Goal: Task Accomplishment & Management: Complete application form

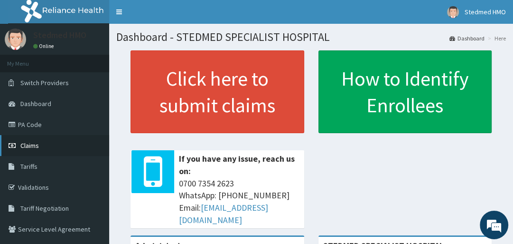
click at [63, 146] on link "Claims" at bounding box center [54, 145] width 109 height 21
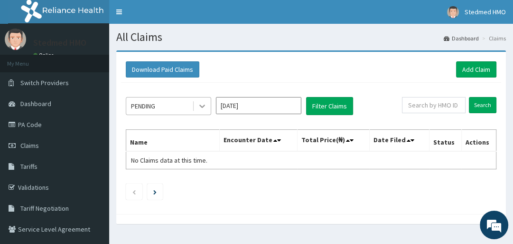
click at [205, 105] on icon at bounding box center [202, 106] width 6 height 3
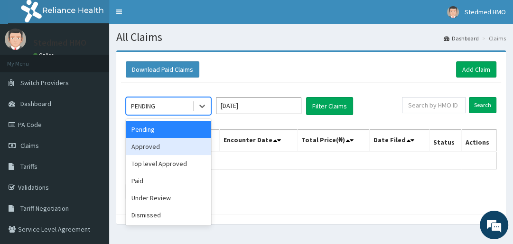
click at [165, 148] on div "Approved" at bounding box center [168, 146] width 85 height 17
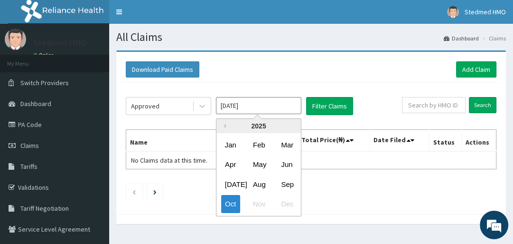
click at [280, 103] on input "[DATE]" at bounding box center [258, 105] width 85 height 17
click at [286, 186] on div "Sep" at bounding box center [286, 184] width 19 height 18
type input "[DATE]"
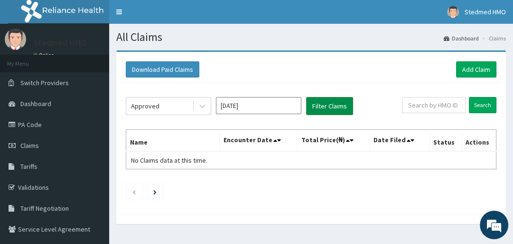
click at [338, 102] on button "Filter Claims" at bounding box center [329, 106] width 47 height 18
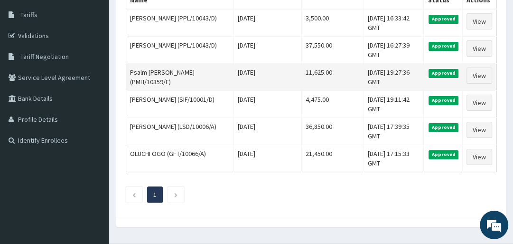
scroll to position [152, 0]
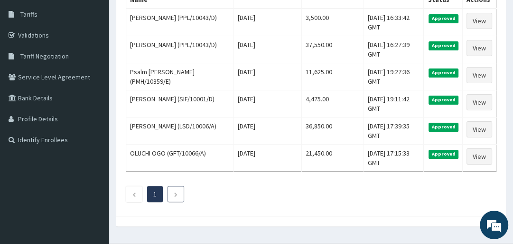
click at [174, 194] on icon "Next page" at bounding box center [176, 194] width 4 height 6
click at [135, 191] on icon "Previous page" at bounding box center [134, 194] width 4 height 6
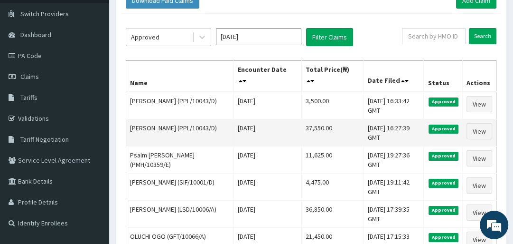
scroll to position [76, 0]
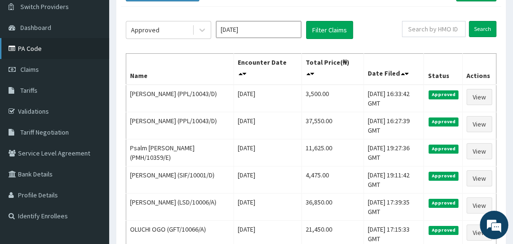
click at [66, 50] on link "PA Code" at bounding box center [54, 48] width 109 height 21
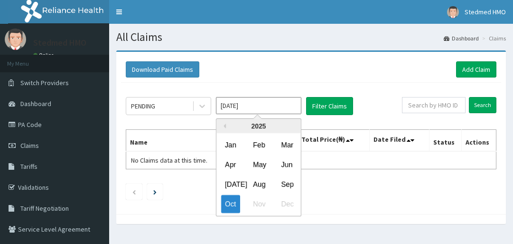
click at [237, 107] on input "[DATE]" at bounding box center [258, 105] width 85 height 17
click at [283, 182] on div "Sep" at bounding box center [286, 184] width 19 height 18
type input "[DATE]"
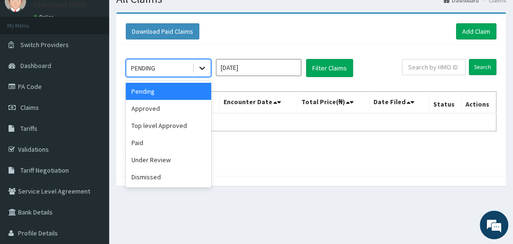
click at [202, 67] on icon at bounding box center [202, 67] width 9 height 9
click at [189, 111] on div "Approved" at bounding box center [168, 108] width 85 height 17
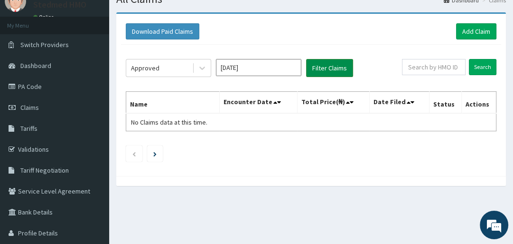
click at [325, 70] on button "Filter Claims" at bounding box center [329, 68] width 47 height 18
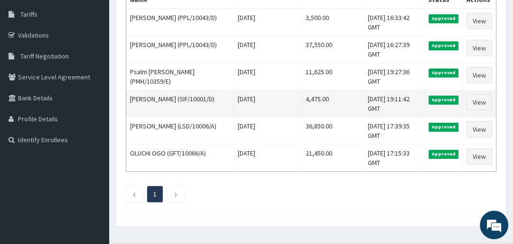
scroll to position [173, 0]
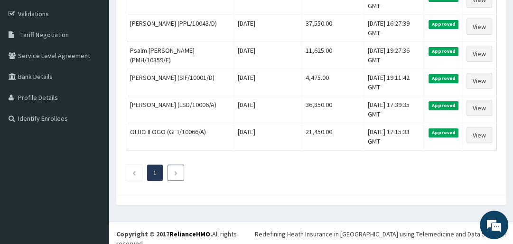
click at [172, 171] on li at bounding box center [176, 172] width 17 height 16
click at [174, 171] on icon "Next page" at bounding box center [176, 173] width 4 height 6
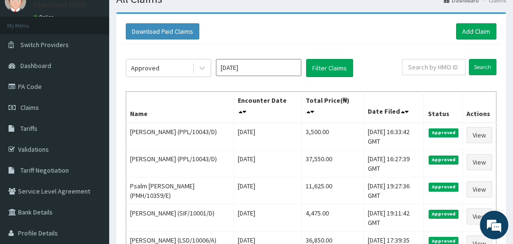
scroll to position [0, 0]
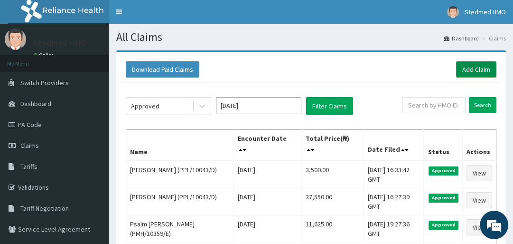
click at [467, 67] on link "Add Claim" at bounding box center [476, 69] width 40 height 16
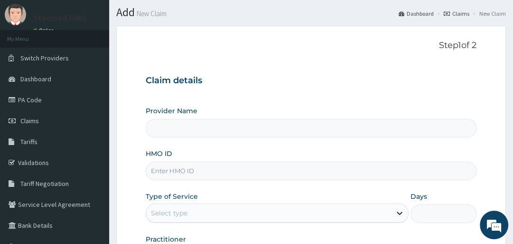
scroll to position [38, 0]
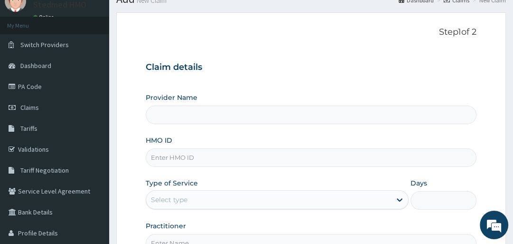
type input "STEDMED SPECIALIST HOSPITAL"
click at [216, 158] on input "HMO ID" at bounding box center [311, 157] width 330 height 19
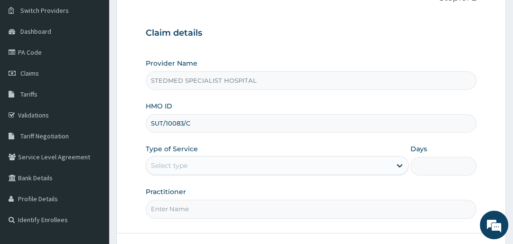
scroll to position [114, 0]
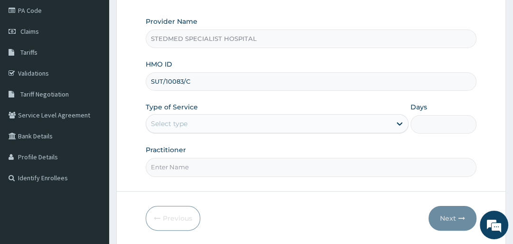
type input "SUT/10083/C"
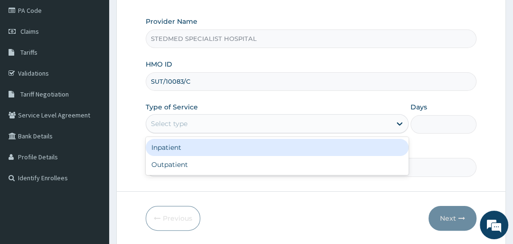
click at [225, 120] on div "Select type" at bounding box center [268, 123] width 245 height 15
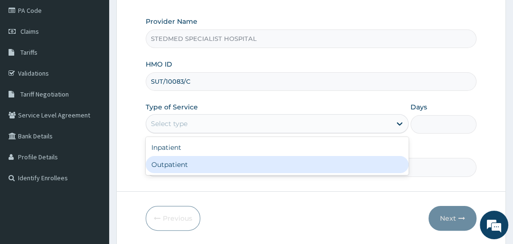
click at [218, 165] on div "Outpatient" at bounding box center [277, 164] width 263 height 17
type input "1"
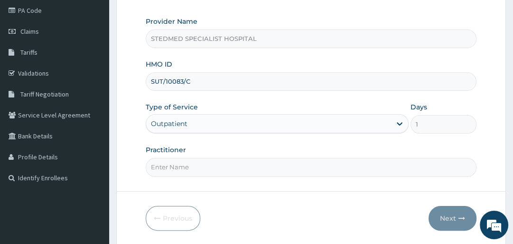
click at [218, 166] on input "Practitioner" at bounding box center [311, 167] width 330 height 19
type input "YAKUBU"
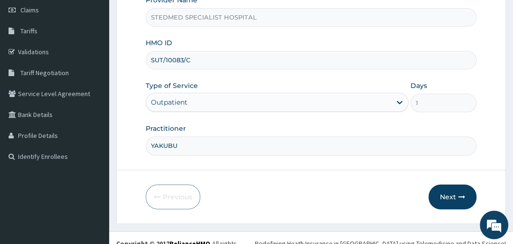
scroll to position [145, 0]
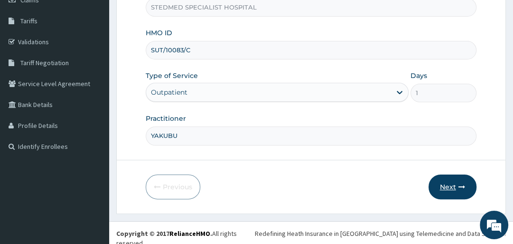
click at [439, 187] on button "Next" at bounding box center [453, 186] width 48 height 25
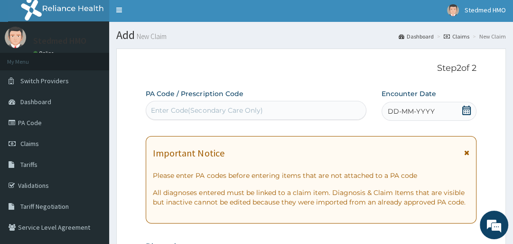
scroll to position [0, 0]
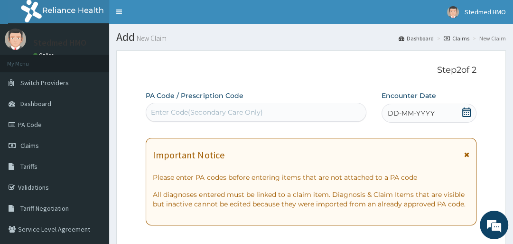
click at [423, 114] on span "DD-MM-YYYY" at bounding box center [411, 112] width 47 height 9
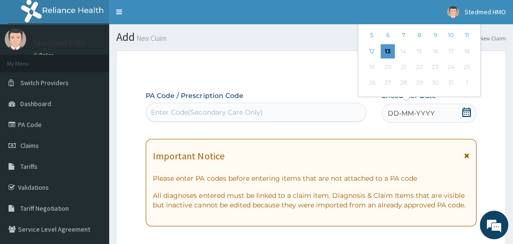
scroll to position [114, 0]
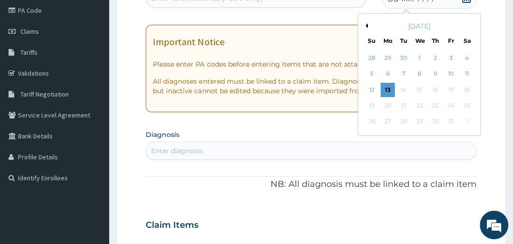
click at [366, 28] on div "October 2025" at bounding box center [419, 25] width 114 height 9
click at [365, 26] on button "Previous Month" at bounding box center [365, 25] width 5 height 5
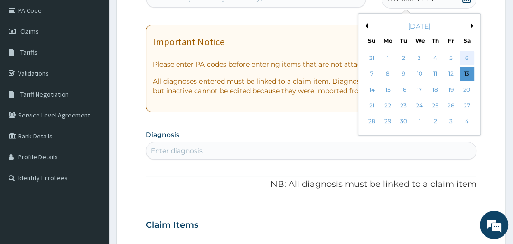
click at [464, 54] on div "6" at bounding box center [467, 58] width 14 height 14
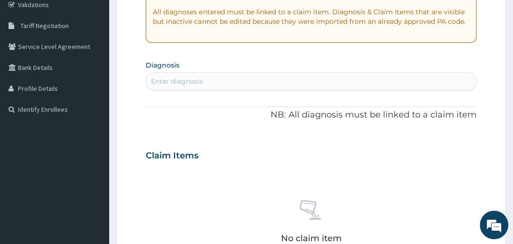
scroll to position [190, 0]
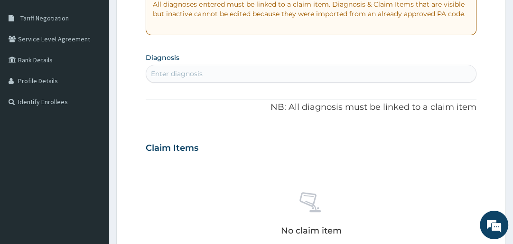
click at [241, 76] on div "Enter diagnosis" at bounding box center [311, 73] width 330 height 15
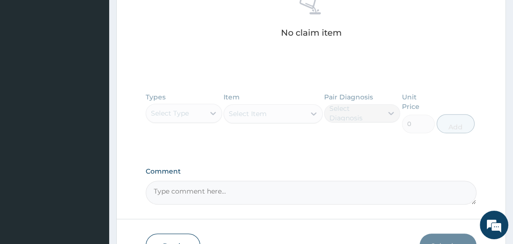
scroll to position [447, 0]
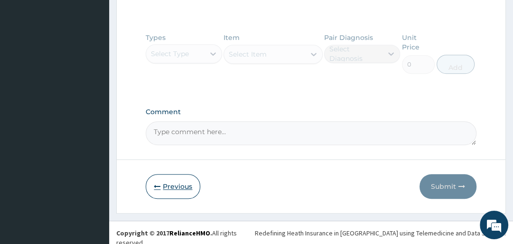
click at [176, 182] on button "Previous" at bounding box center [173, 186] width 55 height 25
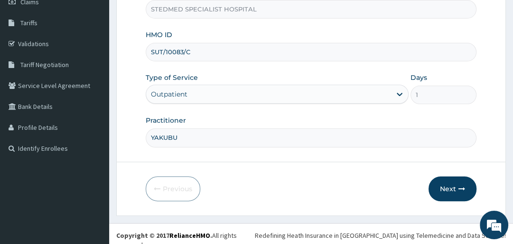
scroll to position [145, 0]
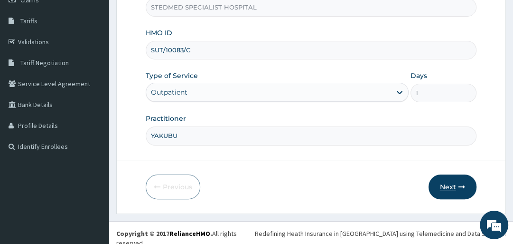
click at [463, 183] on icon "button" at bounding box center [462, 186] width 7 height 7
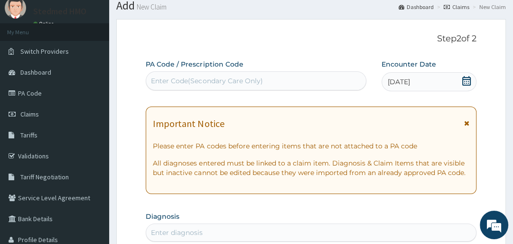
scroll to position [107, 0]
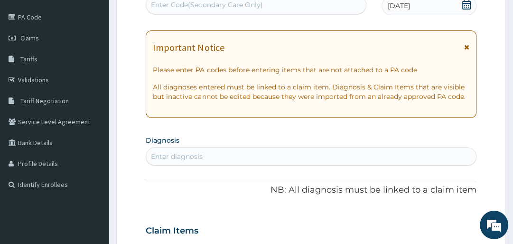
click at [180, 149] on div "Enter diagnosis" at bounding box center [311, 156] width 330 height 15
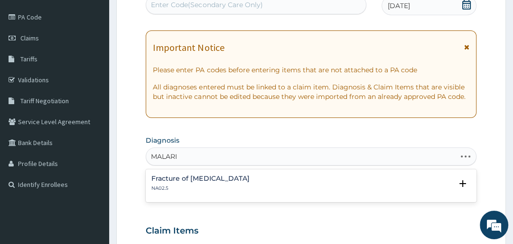
type input "MALARIA"
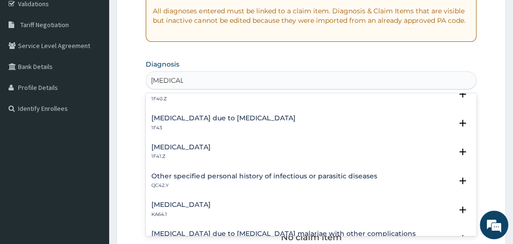
scroll to position [114, 0]
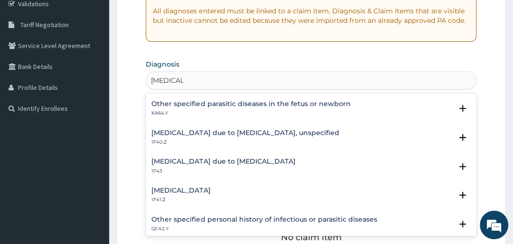
click at [273, 132] on h4 "Malaria due to Plasmodium falciparum, unspecified" at bounding box center [245, 132] width 188 height 7
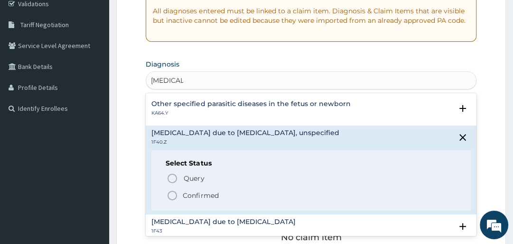
click at [171, 194] on icon "status option filled" at bounding box center [172, 194] width 11 height 11
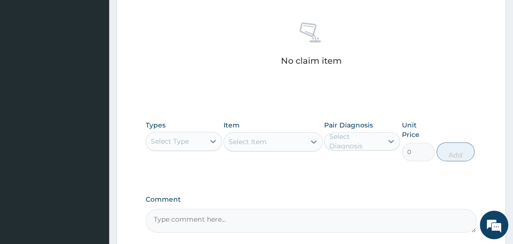
scroll to position [374, 0]
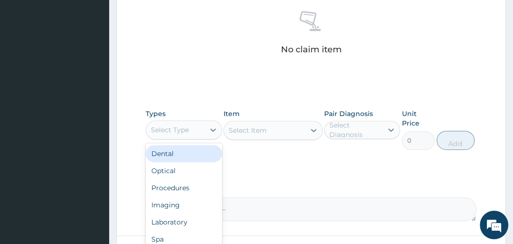
click at [182, 132] on div "Select Type" at bounding box center [170, 129] width 38 height 9
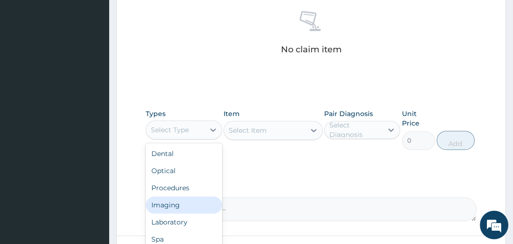
scroll to position [32, 0]
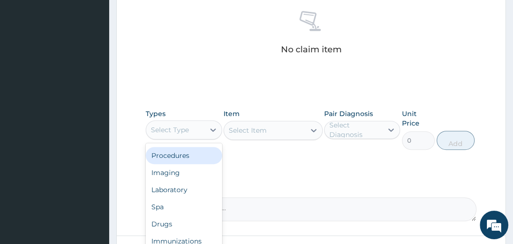
click at [181, 158] on div "Procedures" at bounding box center [184, 155] width 76 height 17
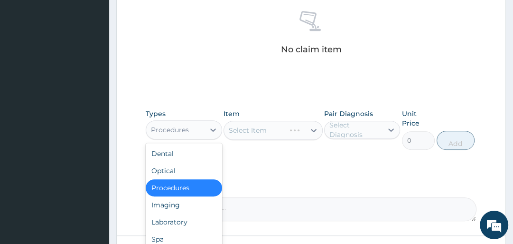
click at [187, 133] on div "Procedures" at bounding box center [170, 129] width 38 height 9
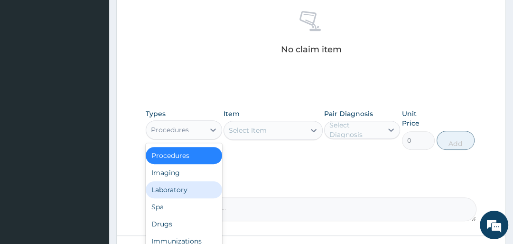
type input "G"
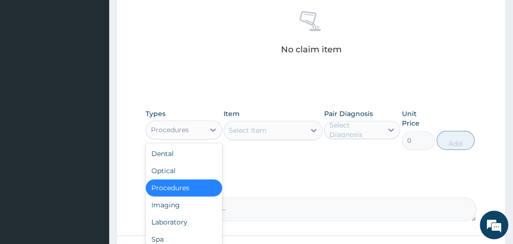
click at [189, 190] on div "Procedures" at bounding box center [184, 187] width 76 height 17
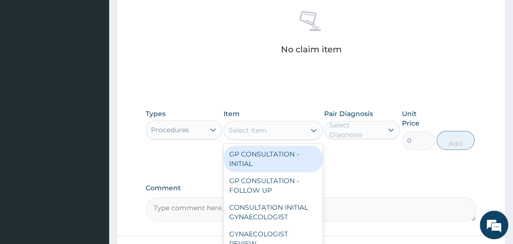
click at [252, 127] on div "Select Item" at bounding box center [248, 129] width 38 height 9
click at [252, 152] on div "GP CONSULTATION - INITIAL" at bounding box center [273, 158] width 99 height 27
type input "3000"
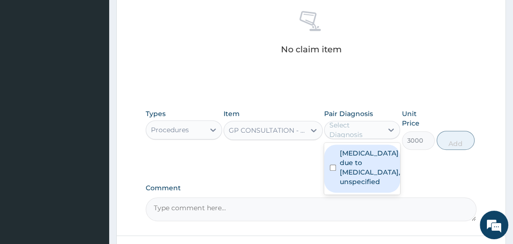
click at [362, 131] on div "Select Diagnosis" at bounding box center [356, 129] width 52 height 19
click at [356, 159] on label "Malaria due to Plasmodium falciparum, unspecified" at bounding box center [370, 167] width 60 height 38
checkbox input "true"
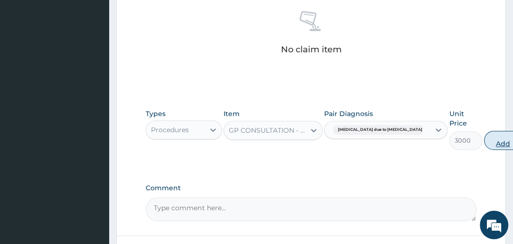
click at [484, 139] on button "Add" at bounding box center [503, 140] width 38 height 19
type input "0"
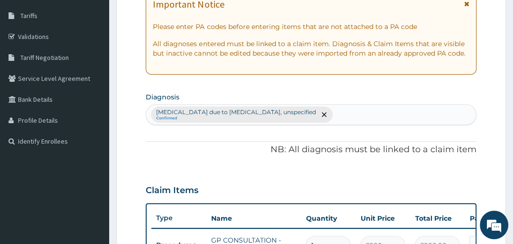
scroll to position [184, 0]
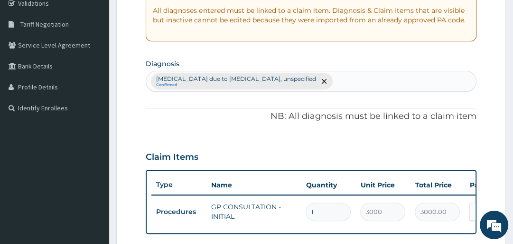
click at [357, 79] on div "Malaria due to Plasmodium falciparum, unspecified Confirmed" at bounding box center [311, 81] width 330 height 20
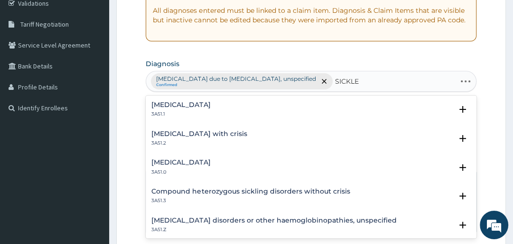
type input "SICKLED"
click at [209, 131] on h4 "Sickle cell disease with crisis" at bounding box center [198, 133] width 95 height 7
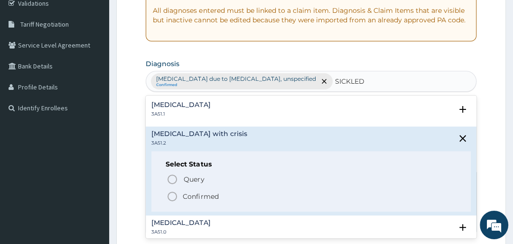
click at [171, 198] on icon "status option filled" at bounding box center [172, 195] width 11 height 11
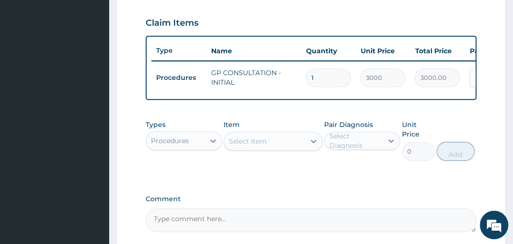
scroll to position [336, 0]
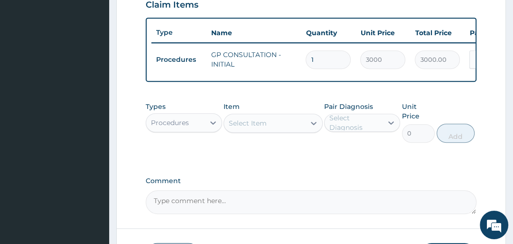
click at [195, 130] on div "Procedures" at bounding box center [175, 122] width 58 height 15
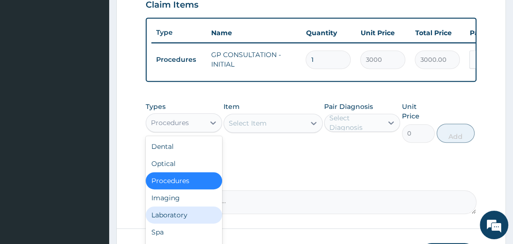
click at [184, 215] on div "Laboratory" at bounding box center [184, 214] width 76 height 17
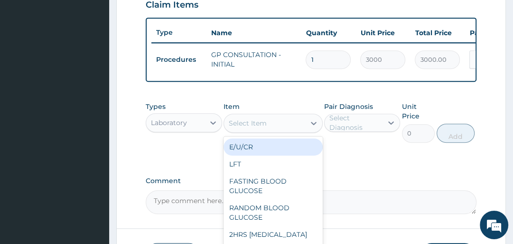
click at [304, 128] on div "Select Item" at bounding box center [264, 122] width 81 height 15
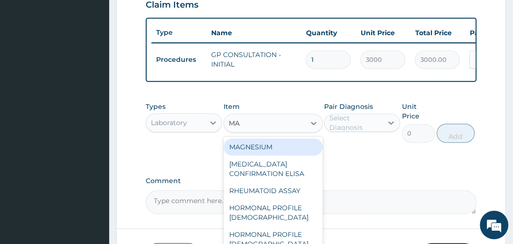
type input "MAL"
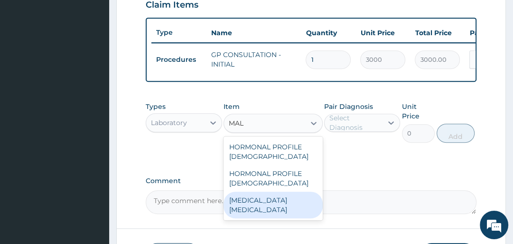
click at [284, 207] on div "MALARIA PARASITE" at bounding box center [273, 204] width 99 height 27
type input "1500"
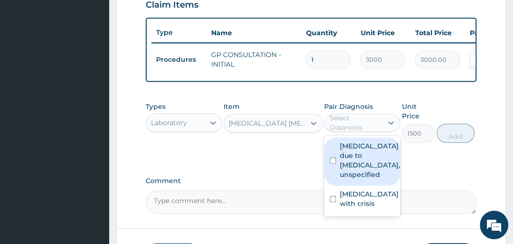
click at [353, 122] on div "Select Diagnosis" at bounding box center [356, 122] width 52 height 19
click at [336, 161] on div "Malaria due to Plasmodium falciparum, unspecified" at bounding box center [362, 161] width 76 height 48
checkbox input "true"
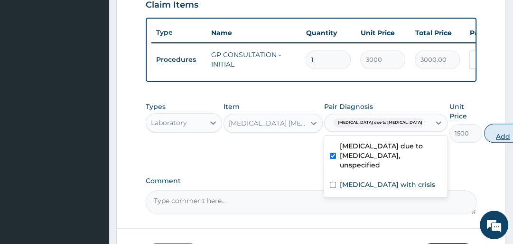
click at [484, 138] on button "Add" at bounding box center [503, 132] width 38 height 19
type input "0"
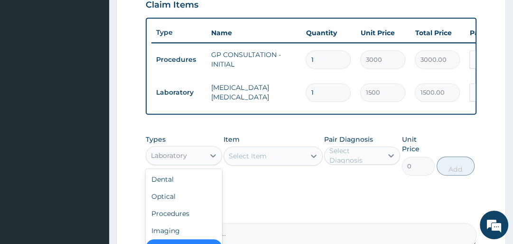
click at [189, 159] on div "Laboratory" at bounding box center [175, 155] width 58 height 15
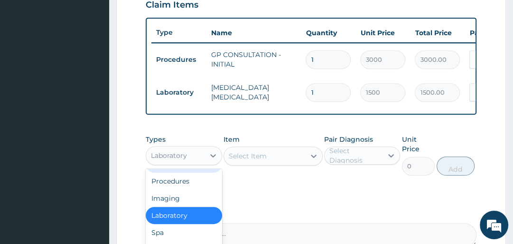
click at [240, 157] on div "Select Item" at bounding box center [248, 155] width 38 height 9
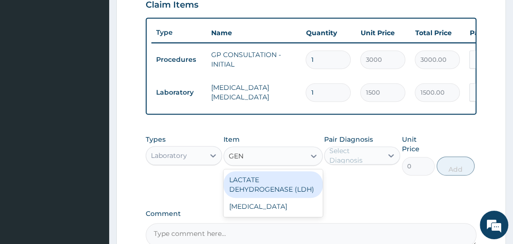
type input "GENO"
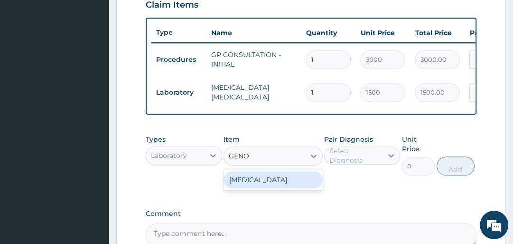
click at [276, 185] on div "GENOTYPE" at bounding box center [273, 179] width 99 height 17
type input "2000"
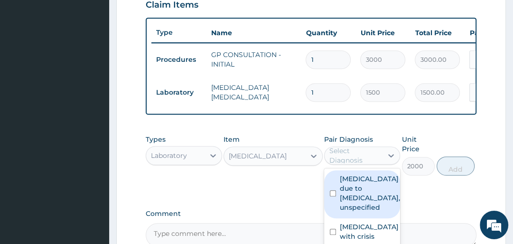
click at [353, 160] on div "Select Diagnosis" at bounding box center [356, 155] width 52 height 19
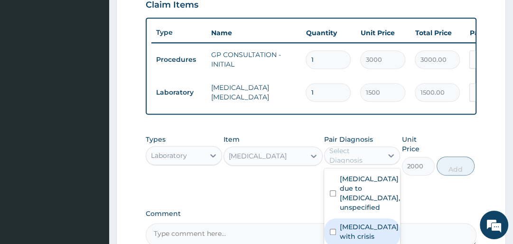
click at [345, 231] on label "Sickle cell disease with crisis" at bounding box center [369, 231] width 59 height 19
checkbox input "true"
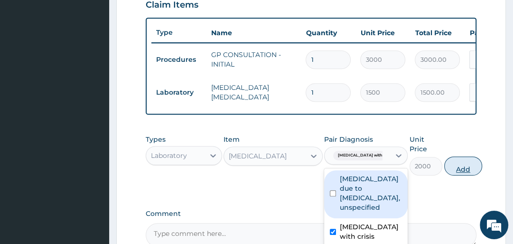
click at [463, 173] on button "Add" at bounding box center [463, 165] width 38 height 19
type input "0"
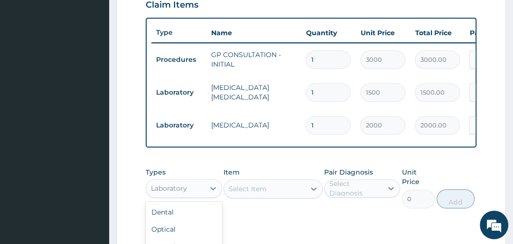
click at [181, 192] on div "Laboratory" at bounding box center [169, 187] width 36 height 9
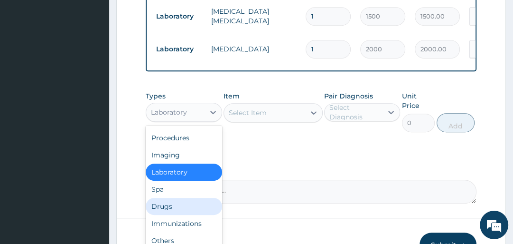
click at [177, 208] on div "Drugs" at bounding box center [184, 206] width 76 height 17
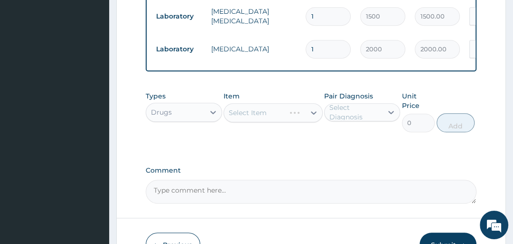
click at [274, 116] on div "Select Item" at bounding box center [273, 112] width 99 height 19
click at [277, 121] on div "Select Item" at bounding box center [273, 112] width 99 height 19
drag, startPoint x: 280, startPoint y: 117, endPoint x: 277, endPoint y: 125, distance: 8.9
click at [279, 120] on div "Select Item" at bounding box center [264, 112] width 81 height 15
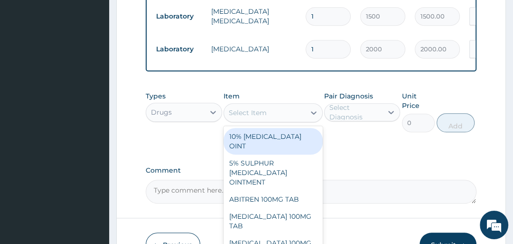
click at [276, 120] on div "Select Item" at bounding box center [264, 112] width 81 height 15
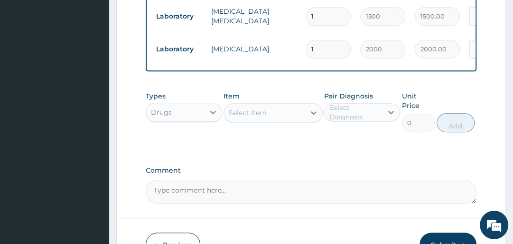
click at [275, 120] on div "Select Item" at bounding box center [264, 112] width 81 height 15
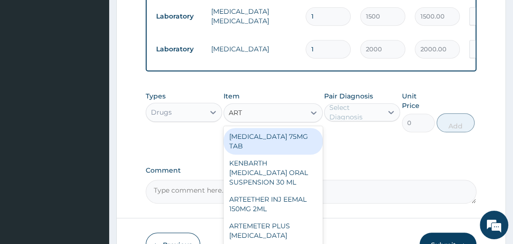
type input "ARTE"
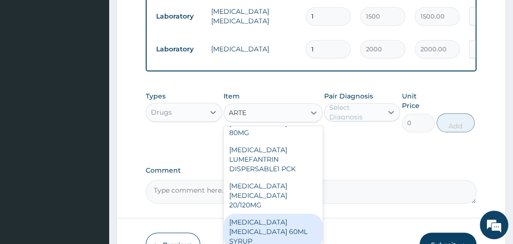
scroll to position [114, 0]
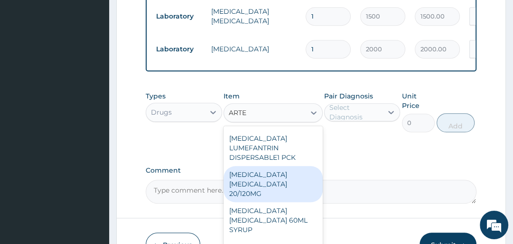
click at [260, 182] on div "ARTEMETHER LUMEFANTRINE 20/120MG" at bounding box center [273, 184] width 99 height 36
type input "280"
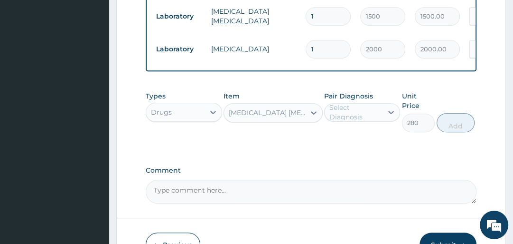
drag, startPoint x: 304, startPoint y: 115, endPoint x: 298, endPoint y: 116, distance: 6.2
click at [302, 114] on div "ARTEMETHER LUMEFANTRINE 20/120MG" at bounding box center [267, 112] width 77 height 9
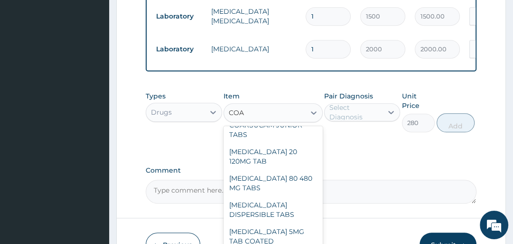
scroll to position [0, 0]
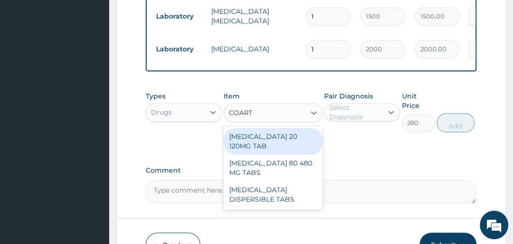
type input "COARTE"
click at [286, 139] on div "COARTEM 20 120MG TAB" at bounding box center [273, 141] width 99 height 27
type input "3000"
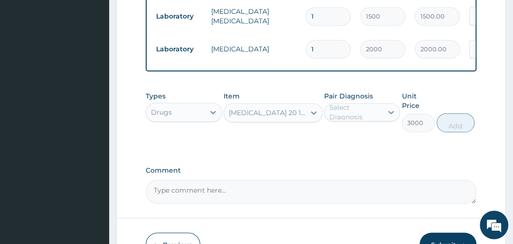
click at [372, 116] on div "Select Diagnosis" at bounding box center [356, 112] width 52 height 19
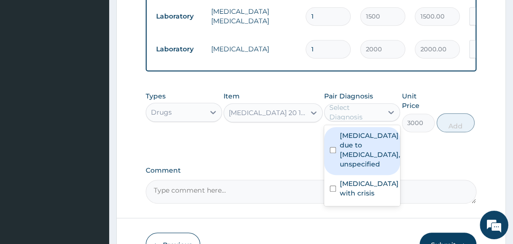
click at [369, 144] on label "Malaria due to Plasmodium falciparum, unspecified" at bounding box center [370, 150] width 60 height 38
checkbox input "true"
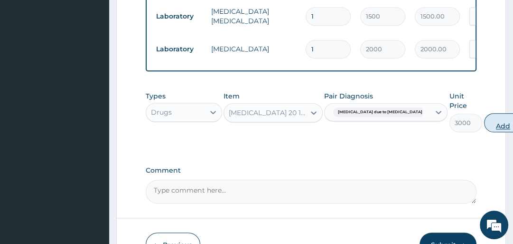
click at [484, 127] on button "Add" at bounding box center [503, 122] width 38 height 19
type input "0"
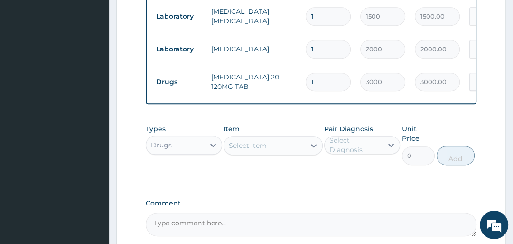
click at [259, 150] on div "Select Item" at bounding box center [248, 145] width 38 height 9
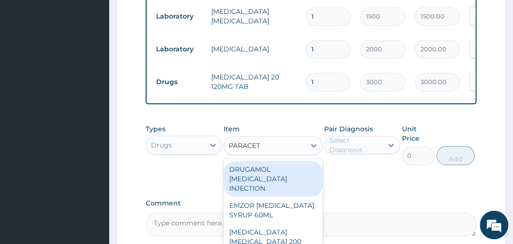
type input "PARACETA"
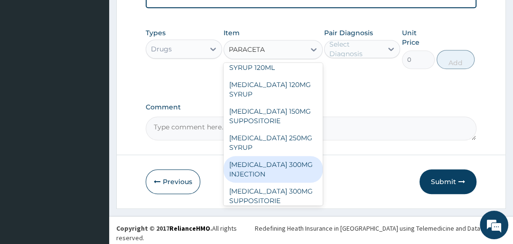
scroll to position [152, 0]
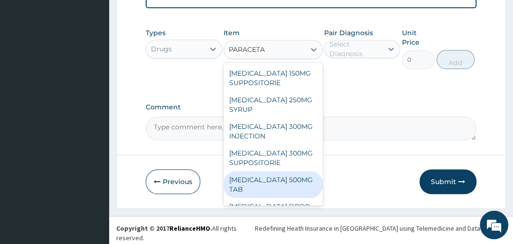
click at [275, 181] on div "PARACETAMOL 500MG TAB" at bounding box center [273, 184] width 99 height 27
type input "25"
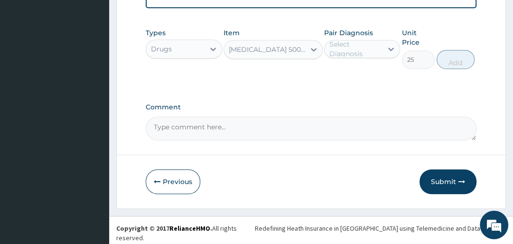
click at [246, 54] on div "PARACETAMOL 500MG TAB" at bounding box center [267, 49] width 77 height 9
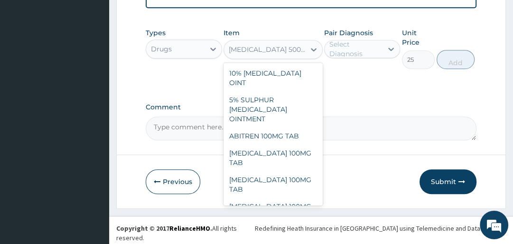
scroll to position [2710, 0]
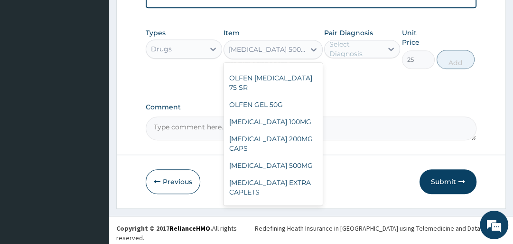
click at [376, 79] on div "Types Drugs Item option PARACETAMOL 500MG TAB, selected. option PARACETAMOL 250…" at bounding box center [311, 55] width 330 height 65
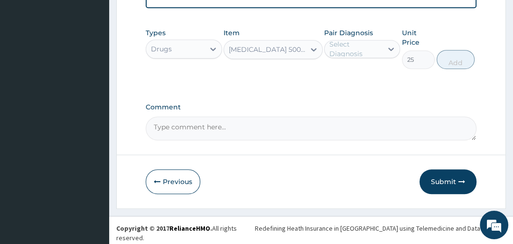
click at [364, 52] on div "Select Diagnosis" at bounding box center [356, 48] width 52 height 19
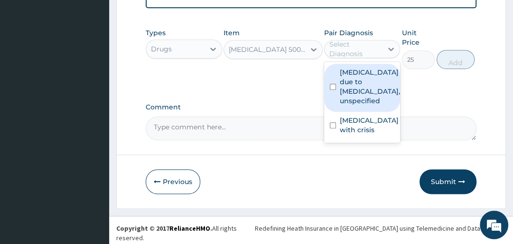
click at [361, 80] on label "Malaria due to Plasmodium falciparum, unspecified" at bounding box center [370, 86] width 60 height 38
checkbox input "true"
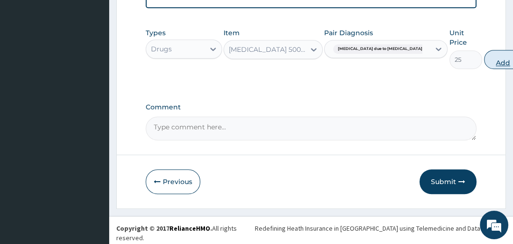
click at [484, 63] on button "Add" at bounding box center [503, 59] width 38 height 19
type input "0"
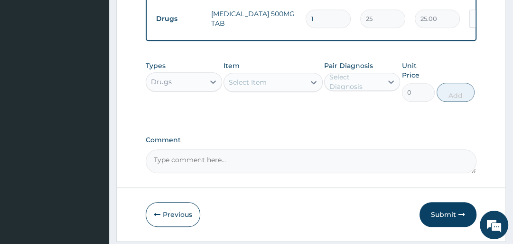
type input "2"
type input "50.00"
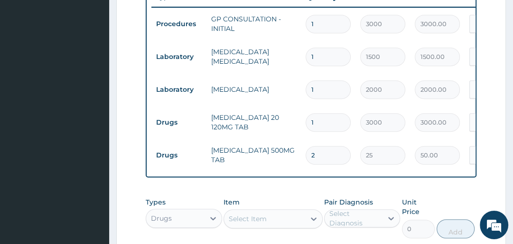
scroll to position [356, 0]
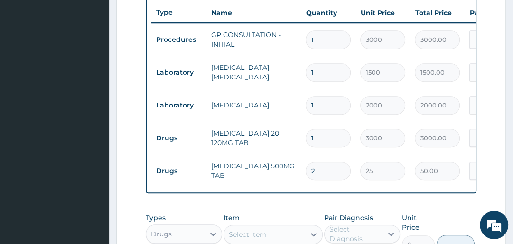
type input "1"
type input "25.00"
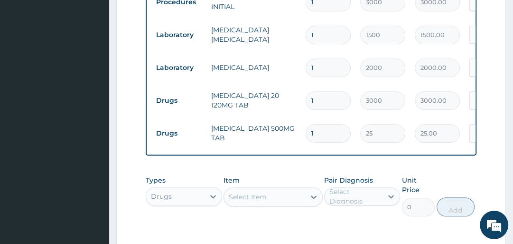
scroll to position [394, 0]
type input "0.00"
type input "9"
type input "225.00"
type input "8"
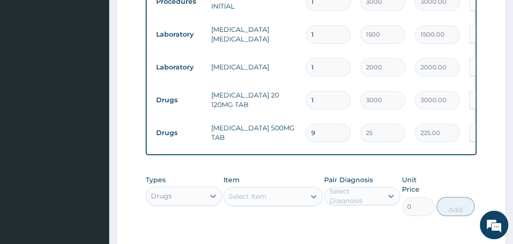
type input "200.00"
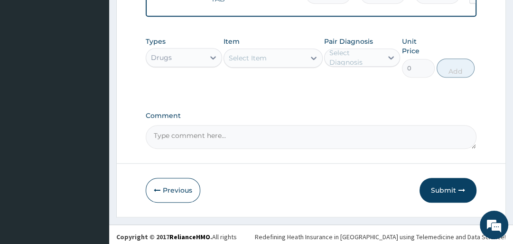
scroll to position [540, 0]
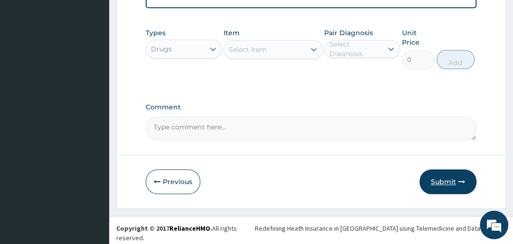
type input "8"
click at [439, 186] on button "Submit" at bounding box center [448, 181] width 57 height 25
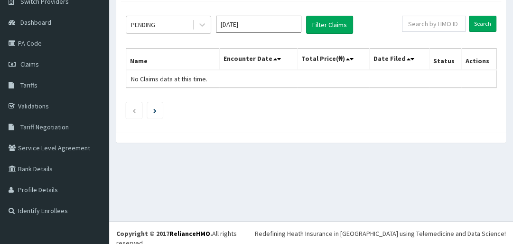
scroll to position [83, 0]
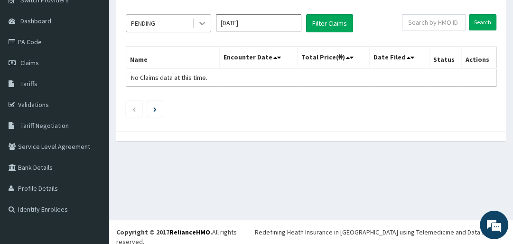
click at [206, 24] on icon at bounding box center [202, 23] width 9 height 9
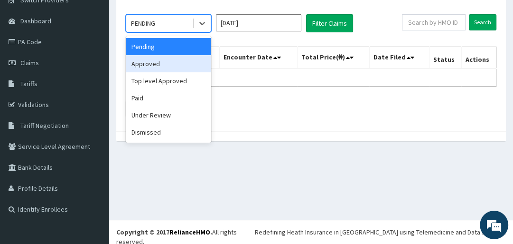
click at [181, 63] on div "Approved" at bounding box center [168, 63] width 85 height 17
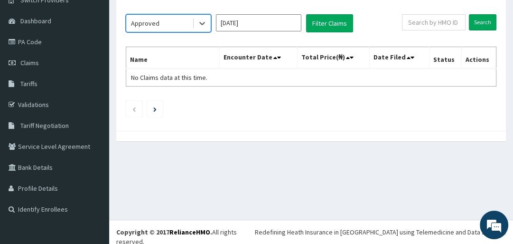
click at [266, 21] on input "[DATE]" at bounding box center [258, 22] width 85 height 17
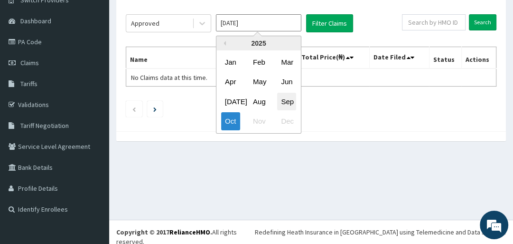
click at [288, 102] on div "Sep" at bounding box center [286, 102] width 19 height 18
type input "[DATE]"
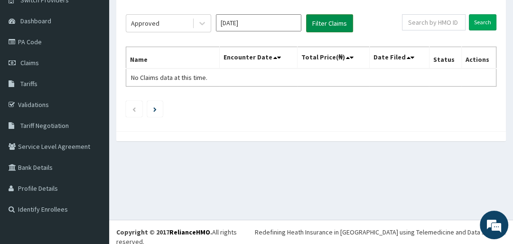
click at [323, 14] on button "Filter Claims" at bounding box center [329, 23] width 47 height 18
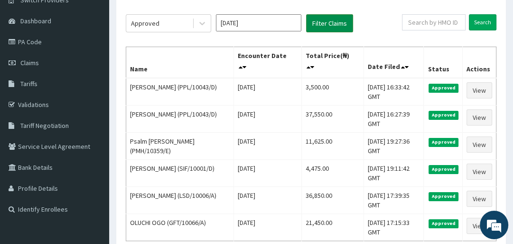
click at [323, 17] on button "Filter Claims" at bounding box center [329, 23] width 47 height 18
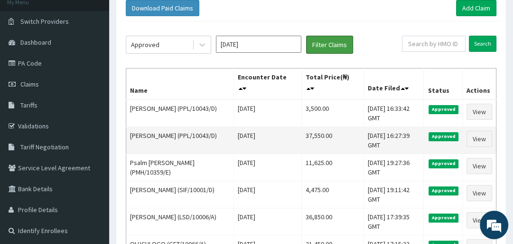
scroll to position [45, 0]
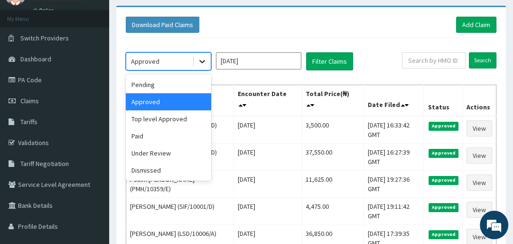
click at [194, 60] on div at bounding box center [202, 61] width 17 height 17
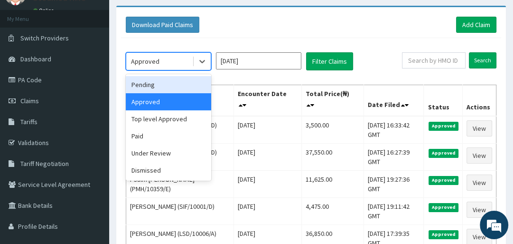
click at [174, 90] on div "Pending" at bounding box center [168, 84] width 85 height 17
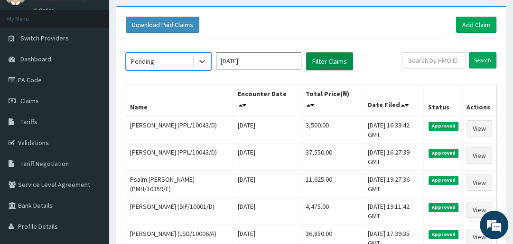
click at [320, 59] on button "Filter Claims" at bounding box center [329, 61] width 47 height 18
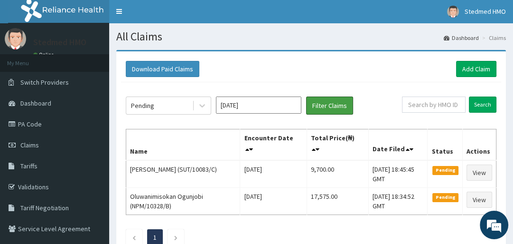
scroll to position [0, 0]
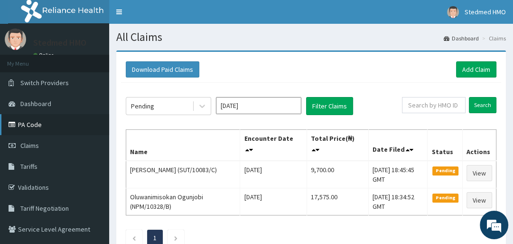
click at [43, 126] on link "PA Code" at bounding box center [54, 124] width 109 height 21
